Goal: Information Seeking & Learning: Learn about a topic

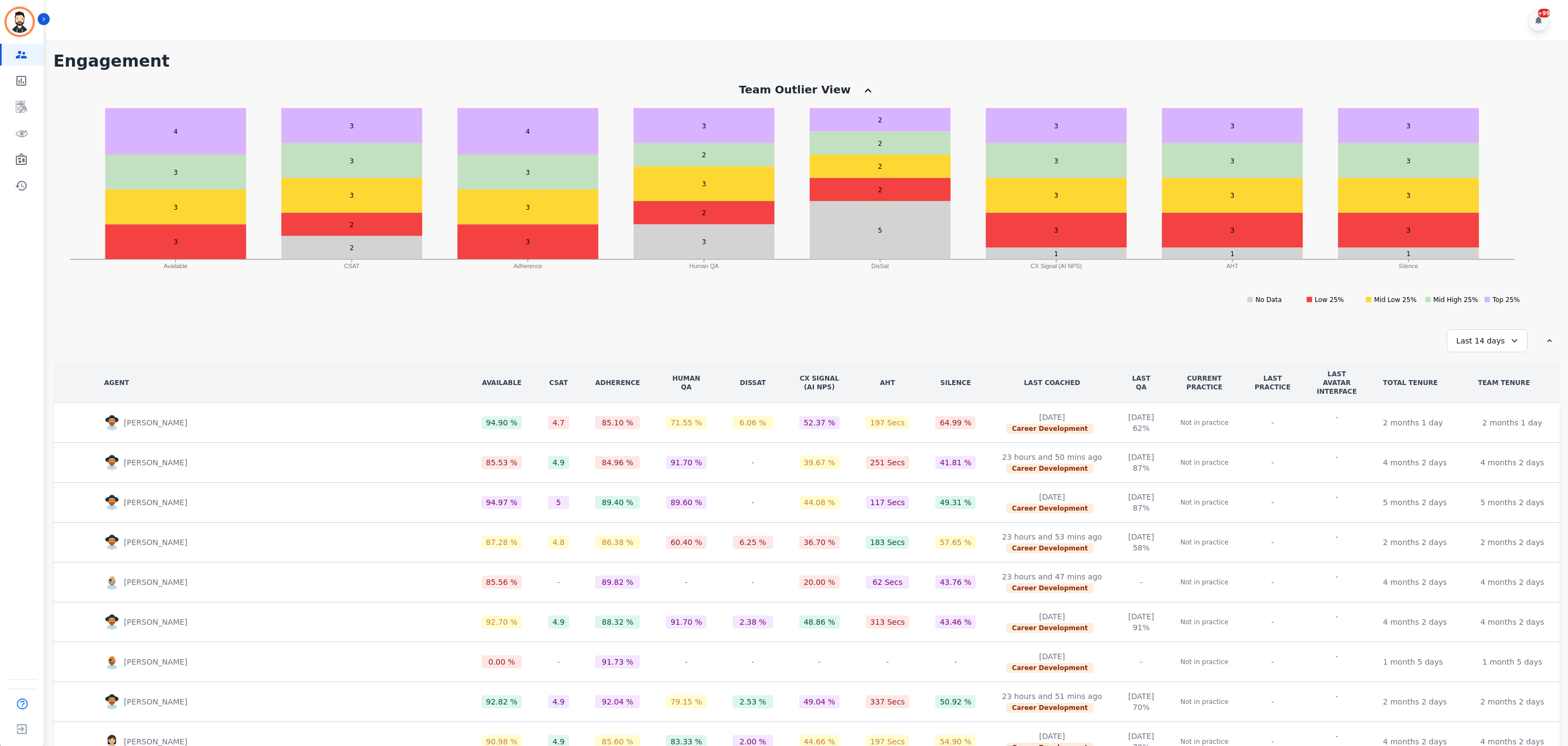
scroll to position [39, 0]
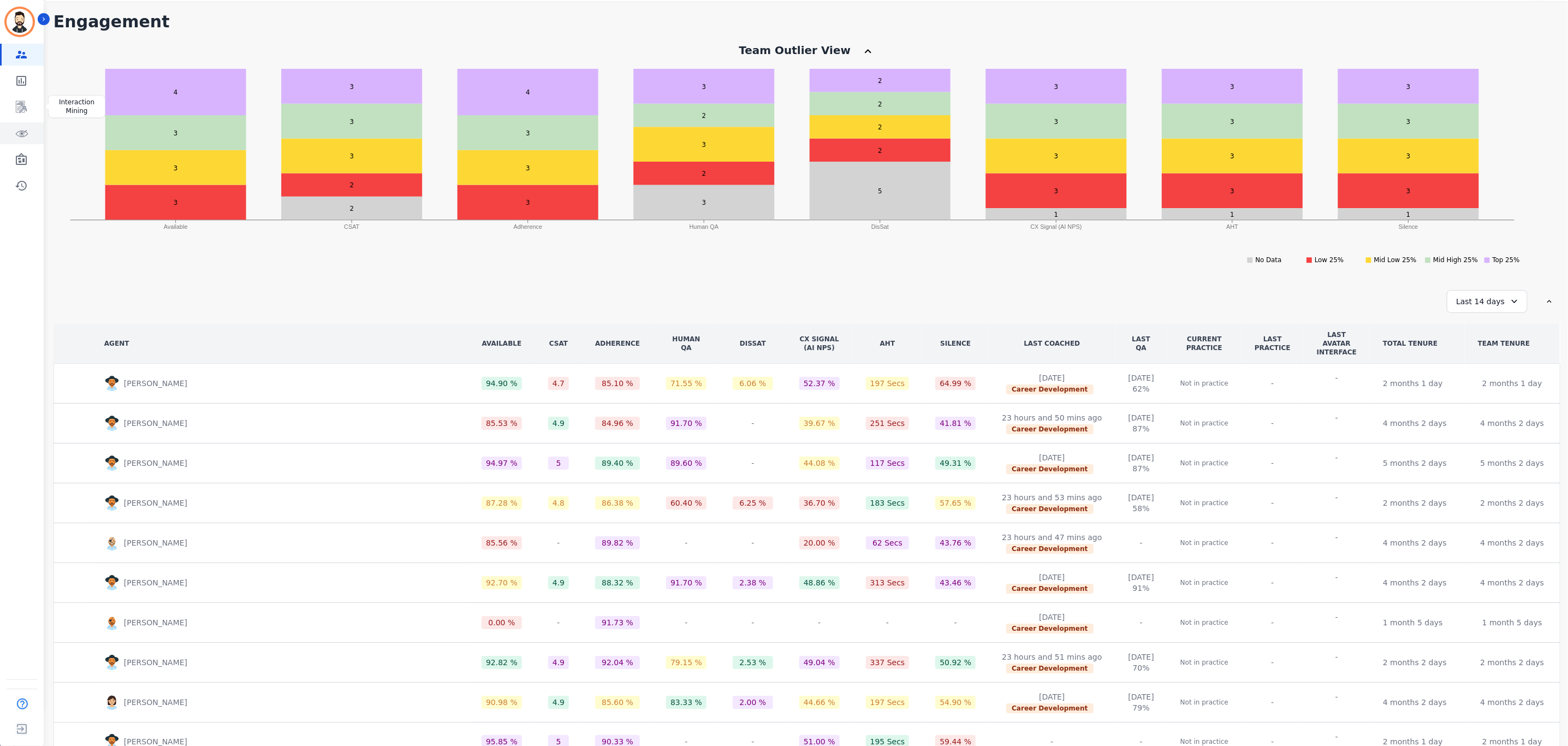
click at [18, 127] on icon "Sidebar" at bounding box center [21, 133] width 13 height 13
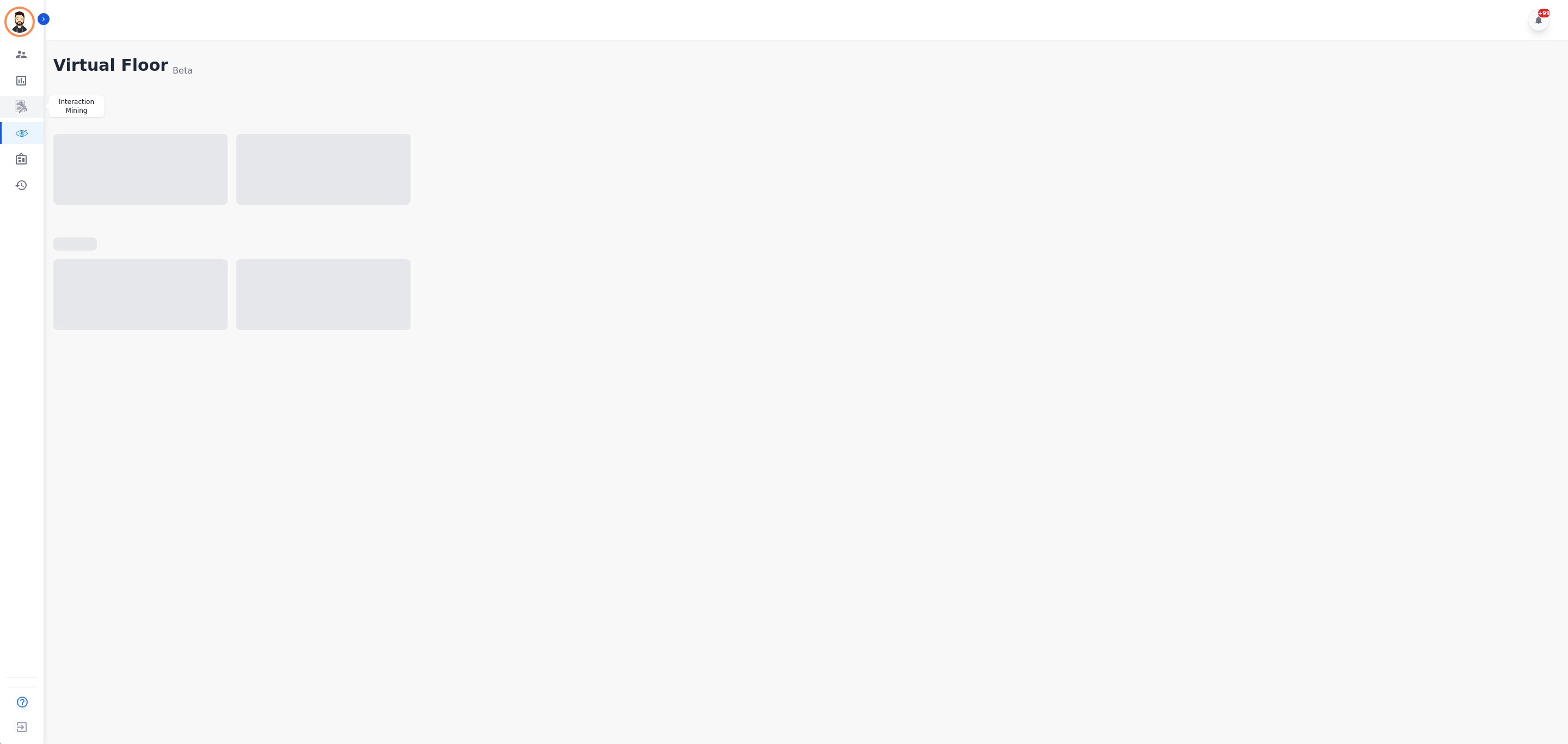
click at [21, 106] on icon "Sidebar" at bounding box center [21, 107] width 11 height 12
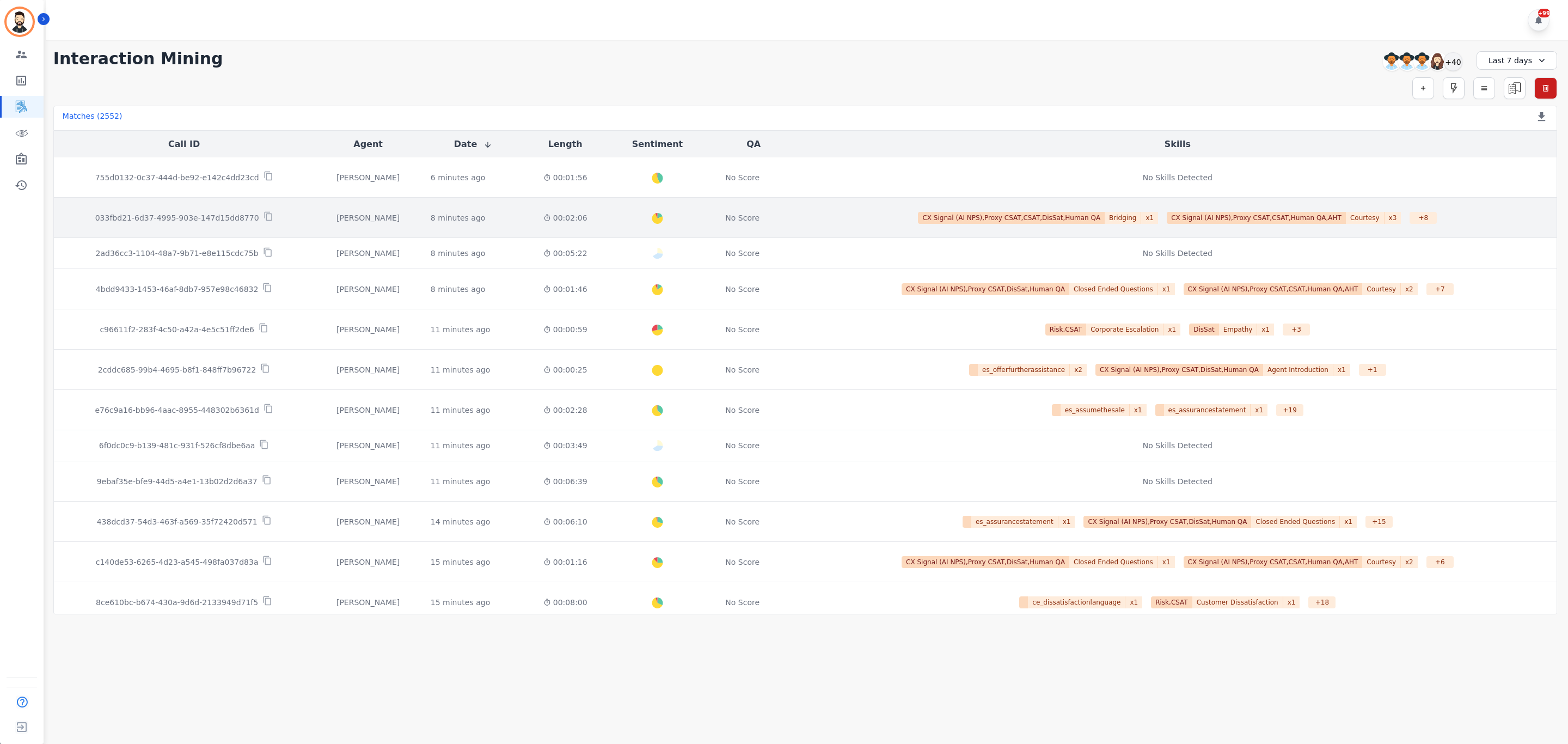
click at [173, 213] on p "033fbd21-6d37-4995-903e-147d15dd8770" at bounding box center [177, 217] width 164 height 11
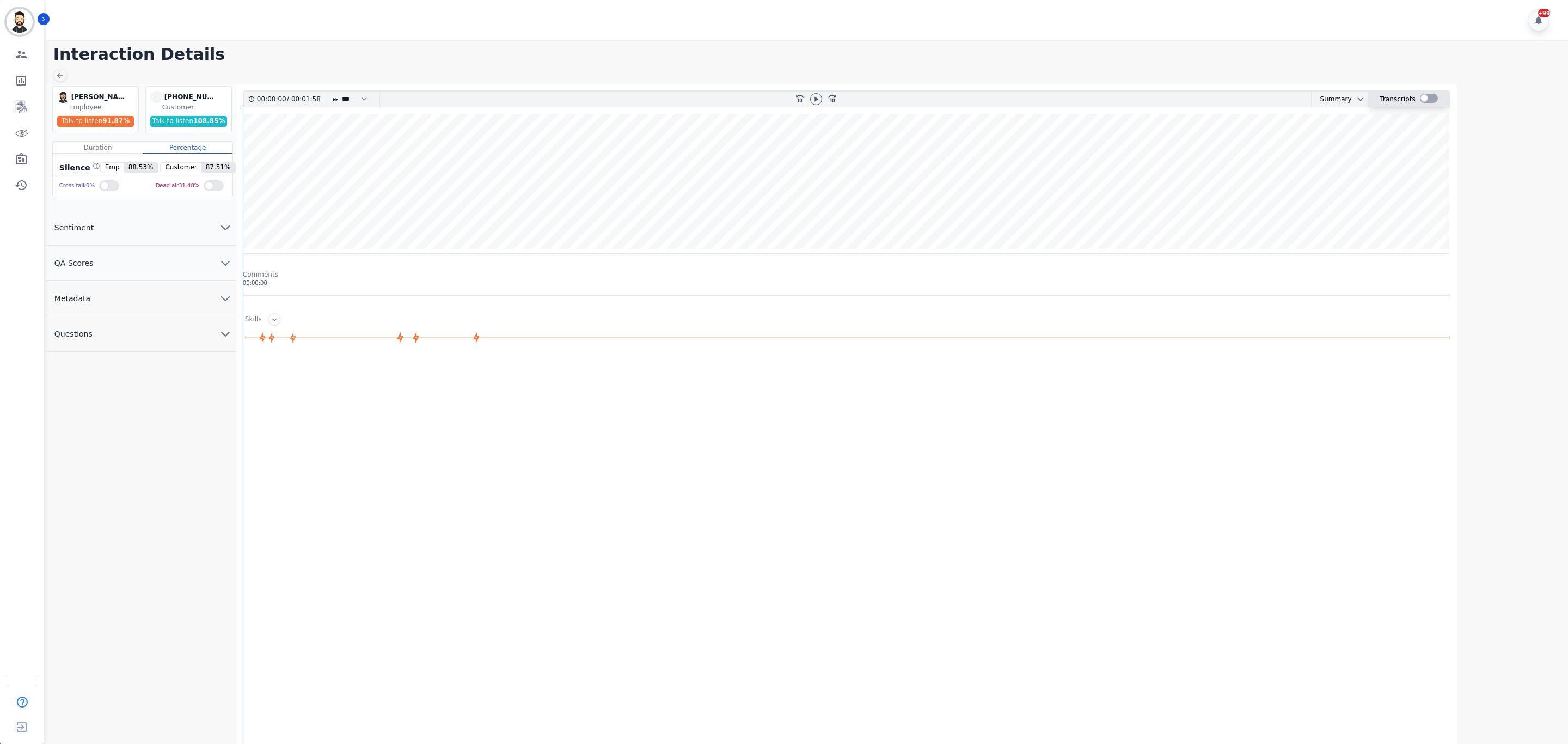
click at [1430, 96] on div at bounding box center [1428, 98] width 18 height 9
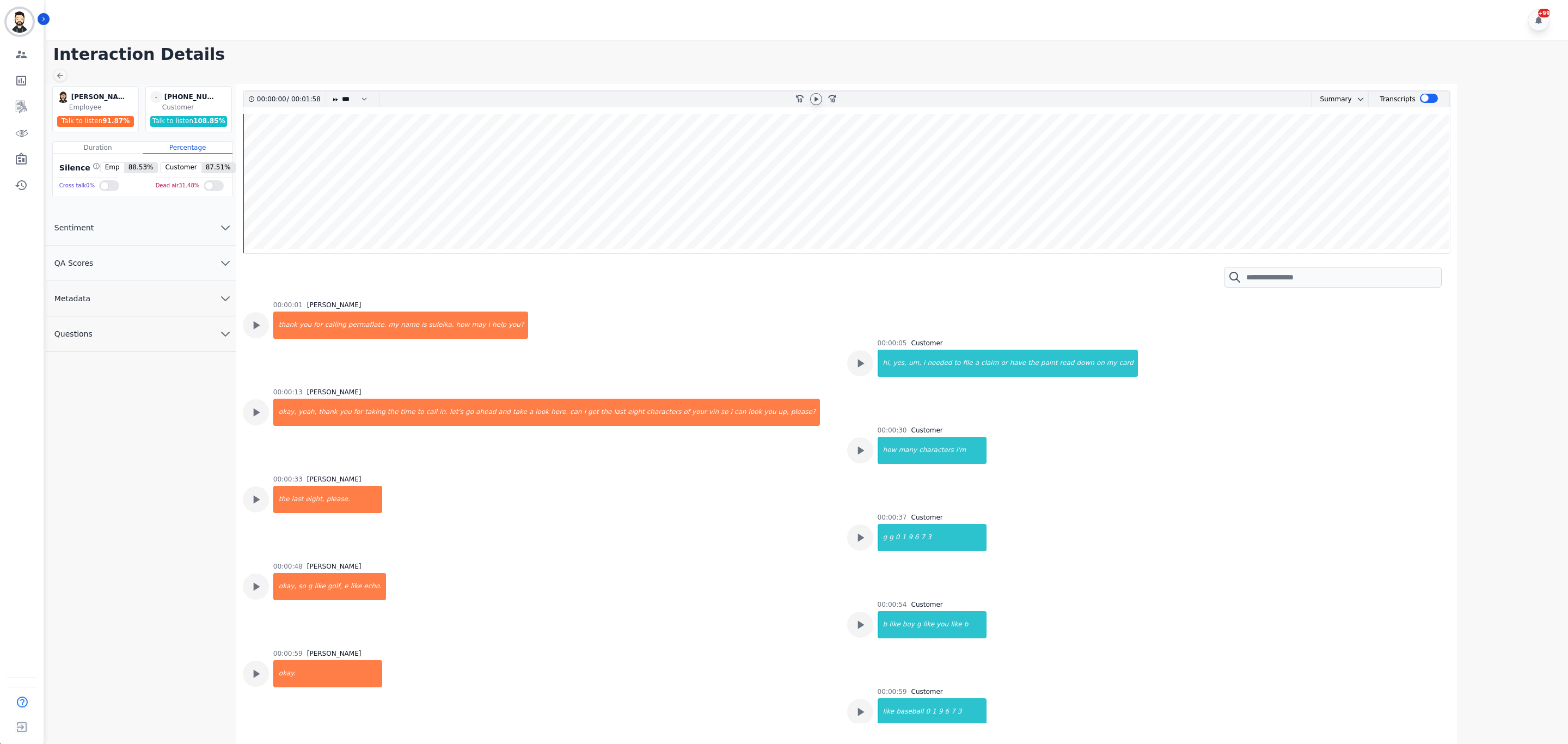
click at [812, 98] on icon at bounding box center [816, 99] width 8 height 8
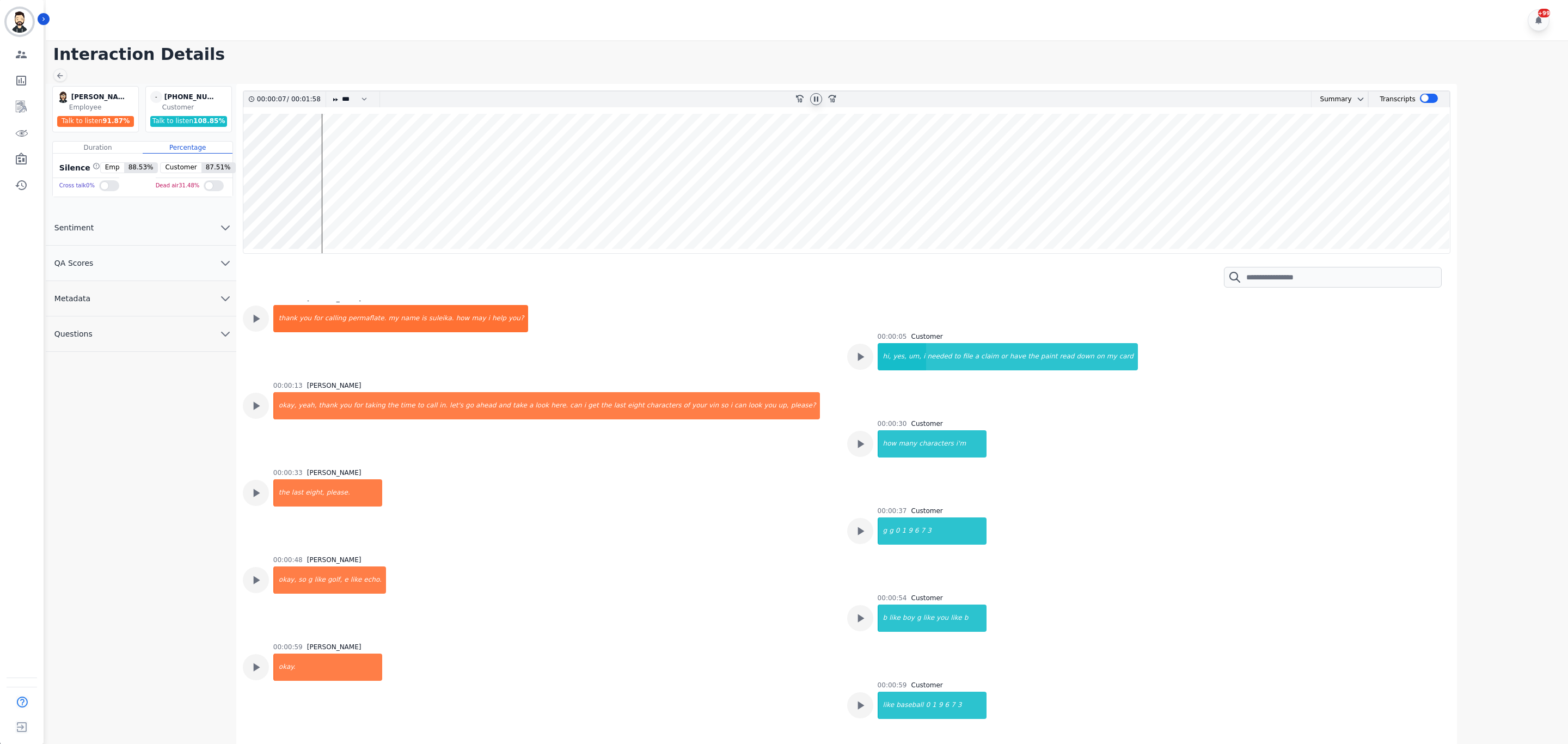
scroll to position [11, 0]
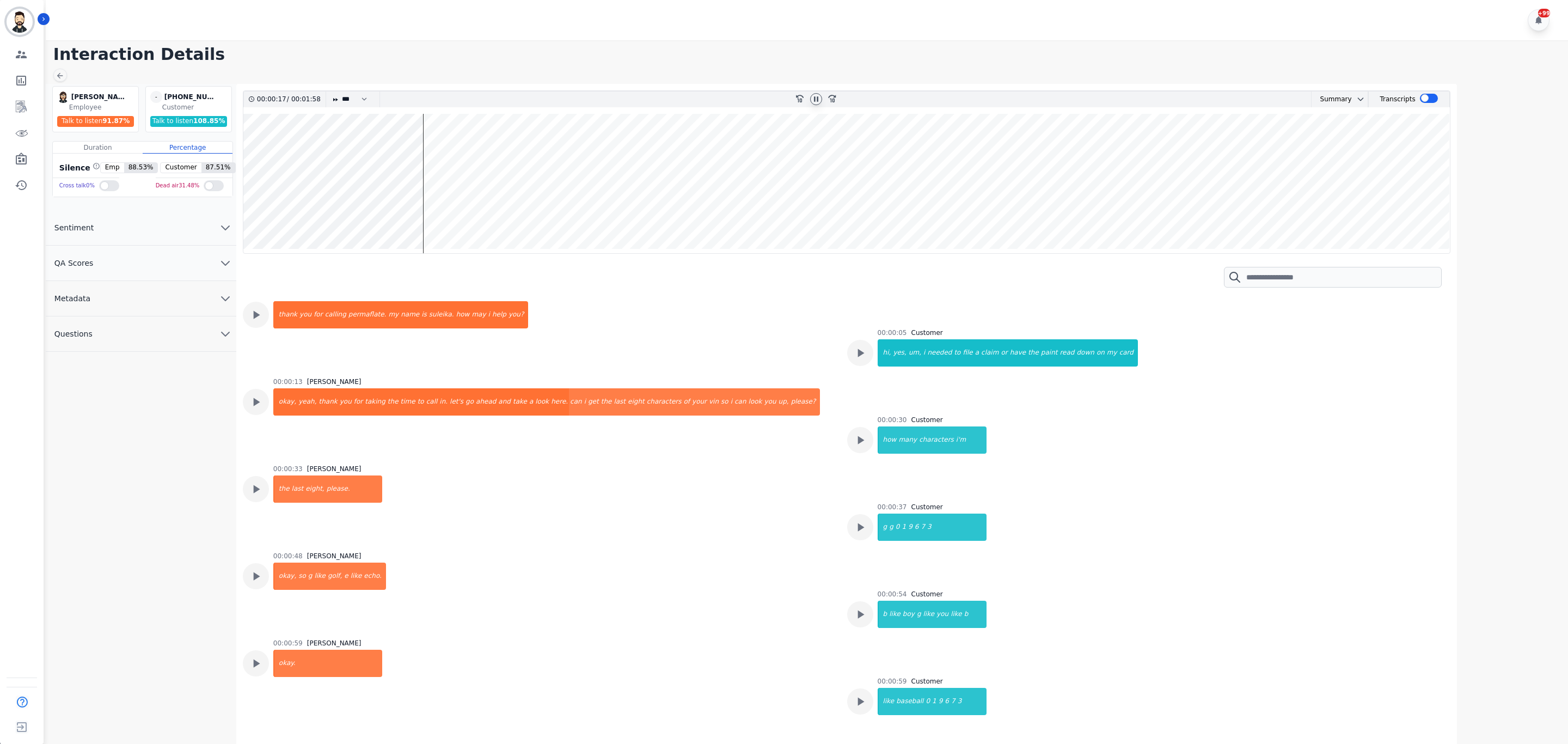
click at [813, 103] on icon at bounding box center [816, 99] width 8 height 8
click at [817, 98] on icon at bounding box center [816, 99] width 8 height 8
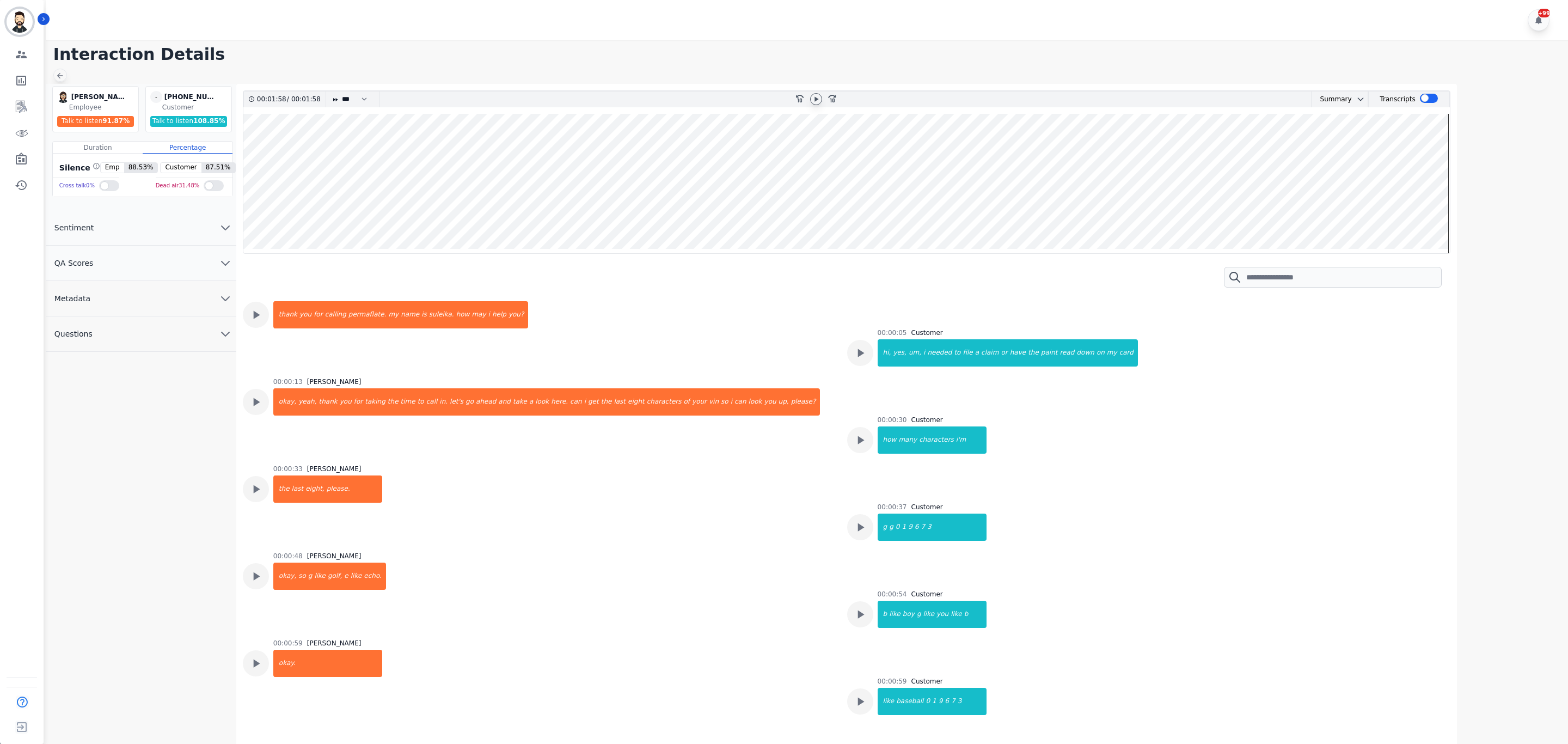
click at [56, 76] on icon at bounding box center [60, 75] width 8 height 8
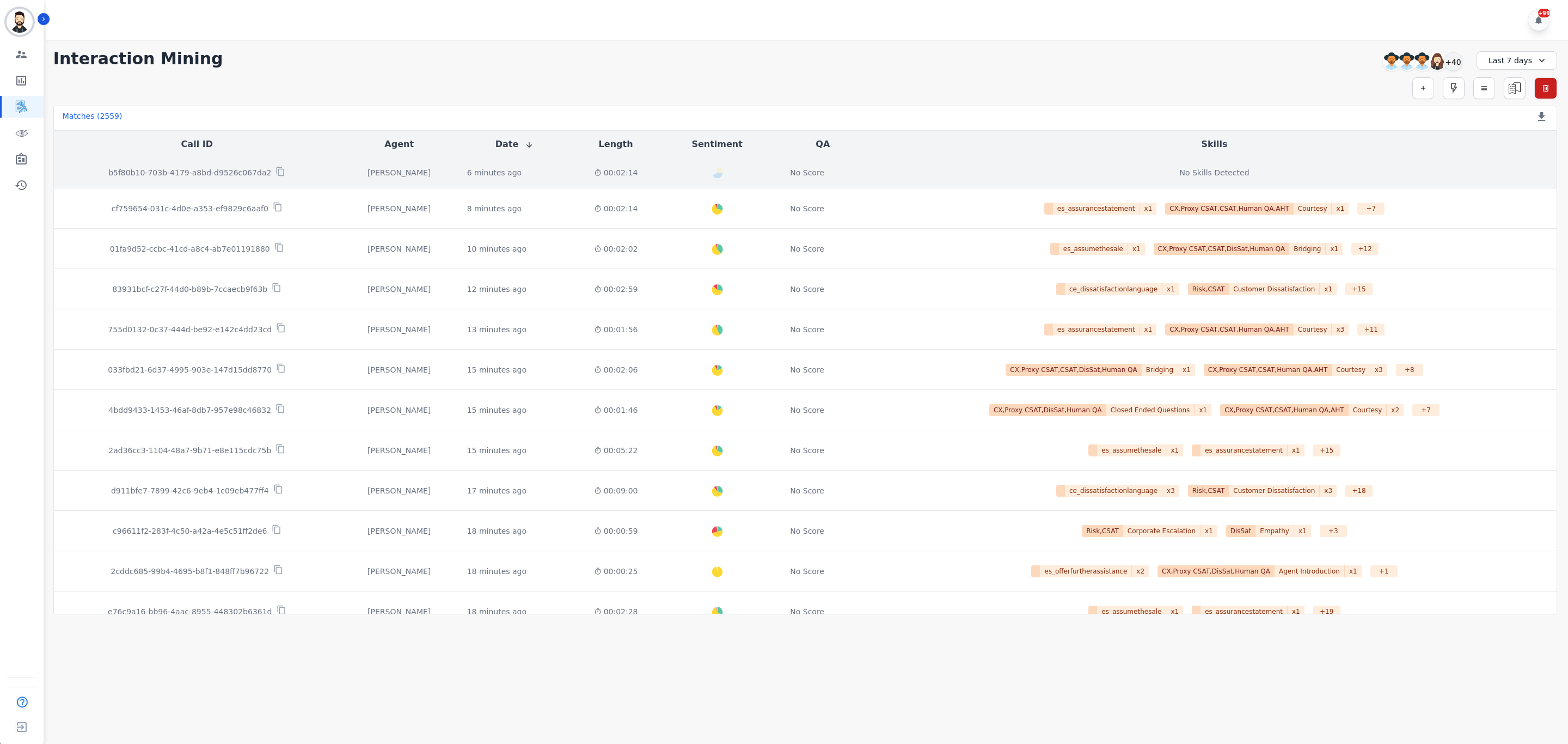
click at [190, 173] on p "b5f80b10-703b-4179-a8bd-d9526c067da2" at bounding box center [190, 172] width 163 height 11
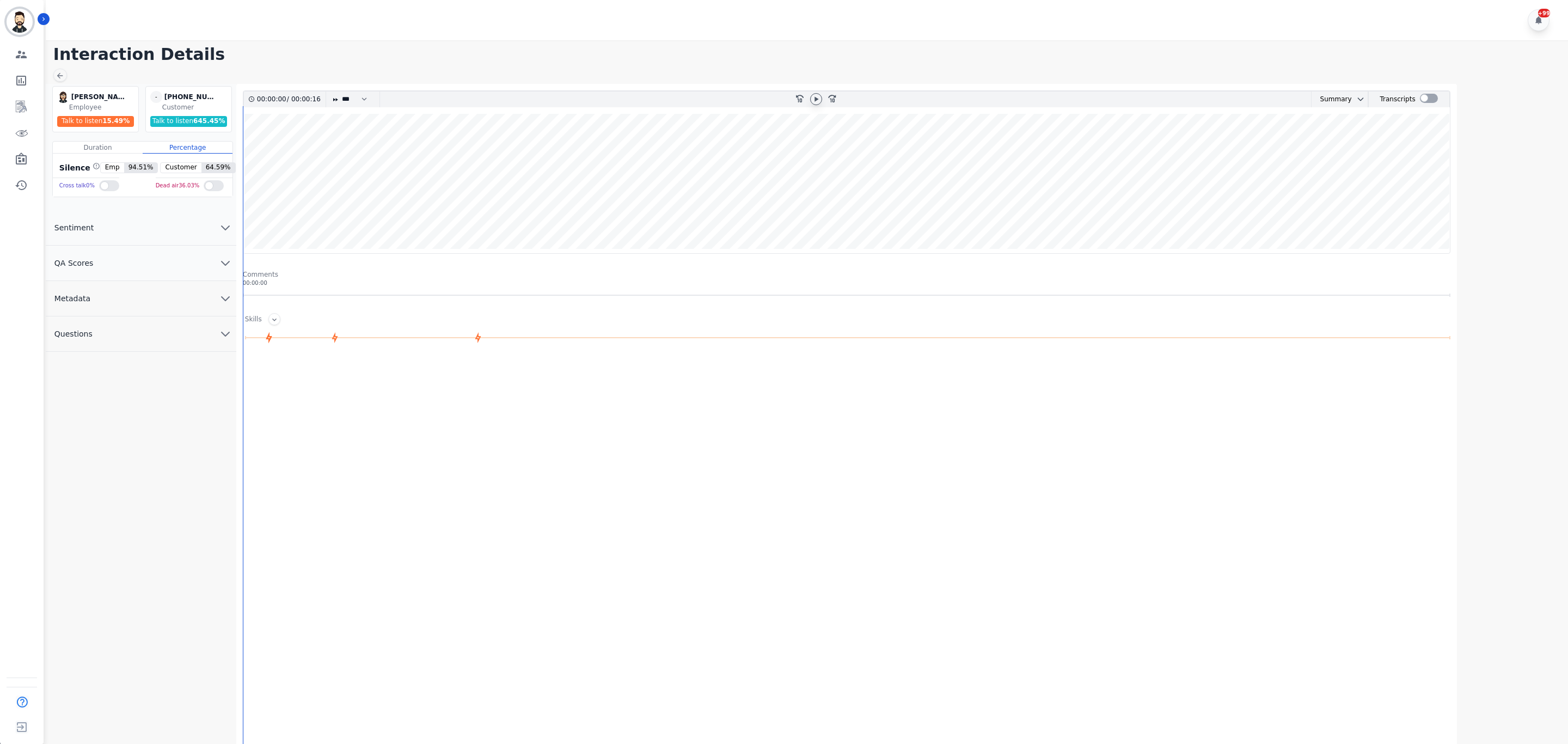
click at [815, 95] on icon at bounding box center [816, 99] width 8 height 8
click at [817, 98] on icon at bounding box center [816, 99] width 8 height 8
click at [1421, 103] on div at bounding box center [1428, 98] width 18 height 9
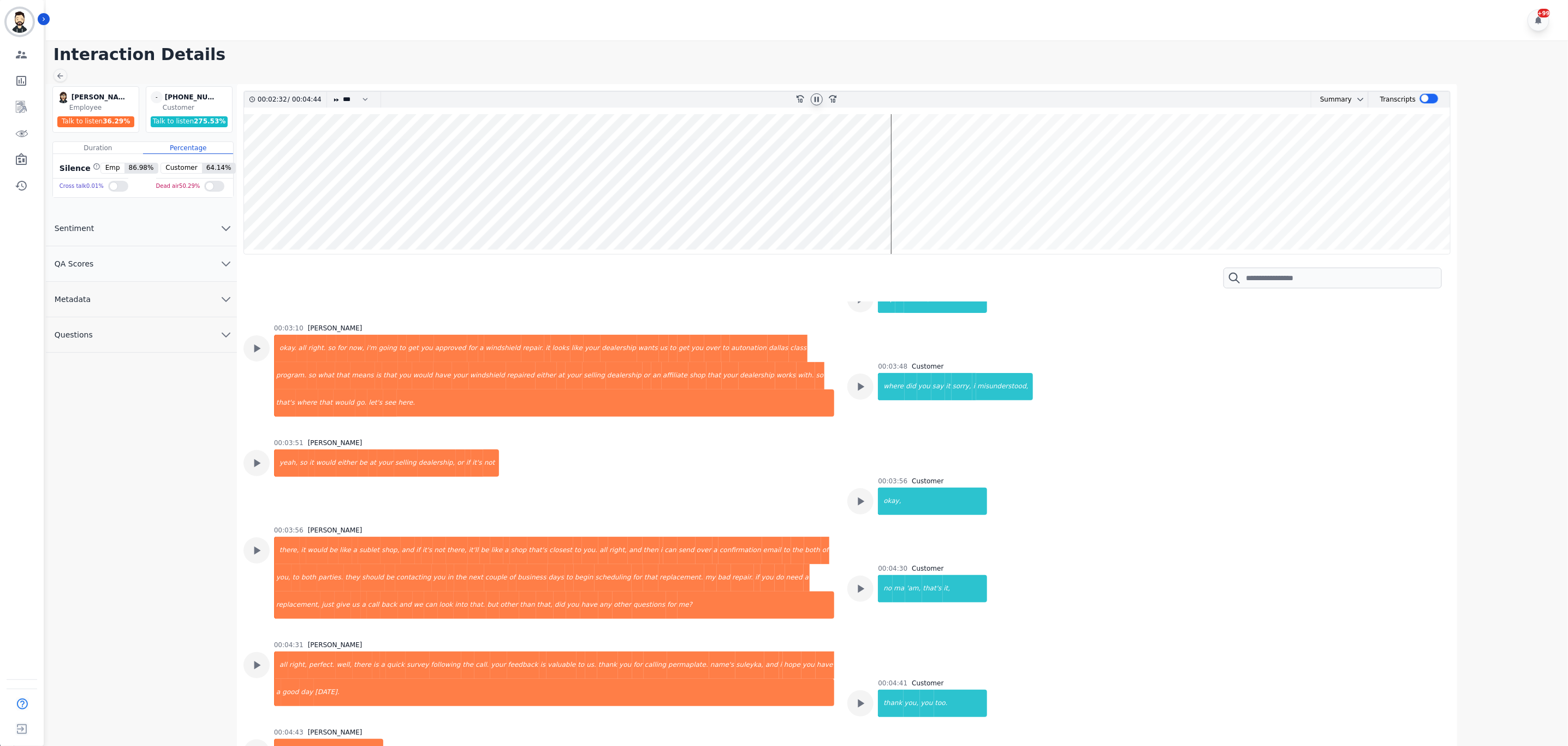
scroll to position [8, 0]
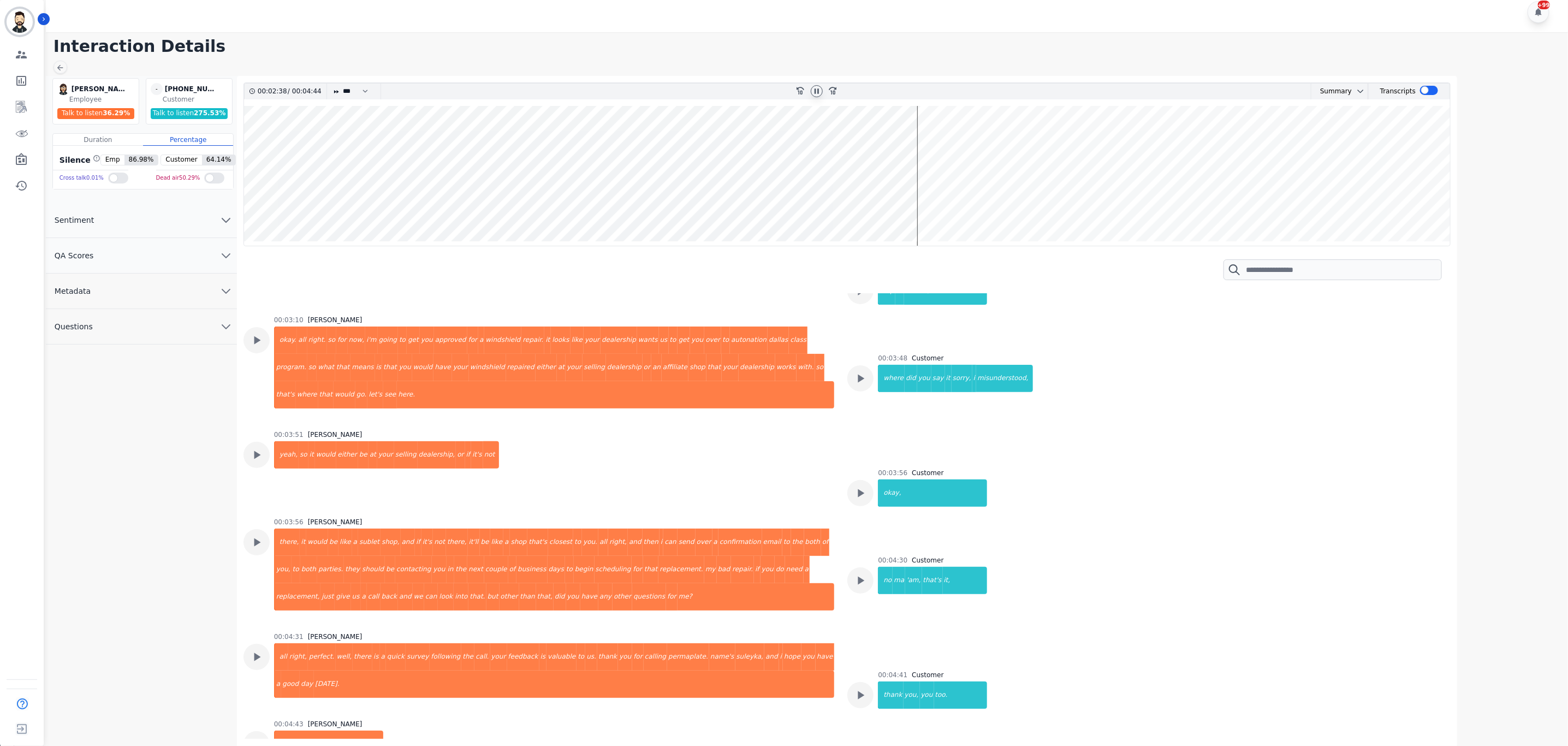
click at [816, 95] on icon at bounding box center [816, 91] width 8 height 8
